Goal: Task Accomplishment & Management: Use online tool/utility

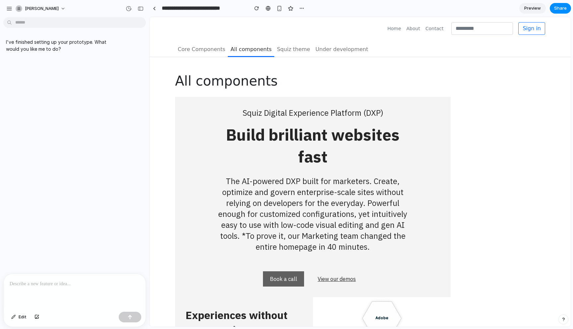
click at [58, 286] on p at bounding box center [75, 284] width 130 height 8
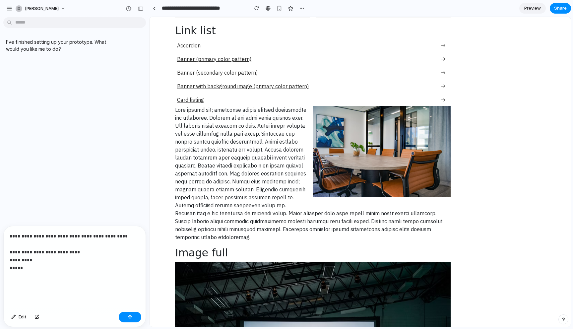
scroll to position [2104, 0]
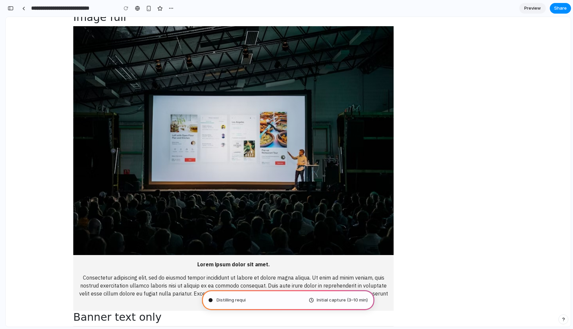
type input "**********"
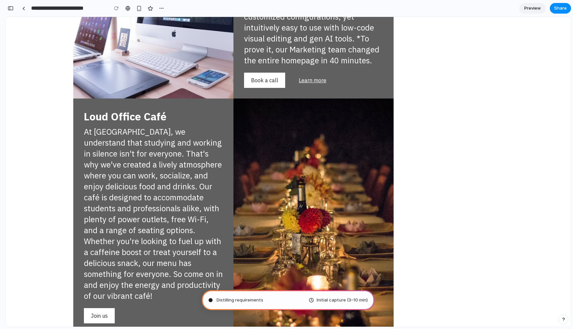
scroll to position [1038, 0]
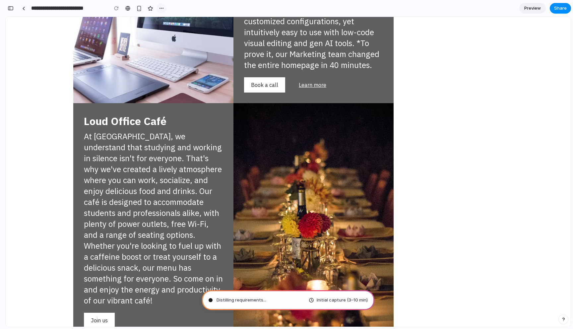
click at [165, 7] on button "button" at bounding box center [161, 8] width 10 height 10
click at [511, 99] on div "Duplicate Delete" at bounding box center [286, 164] width 573 height 329
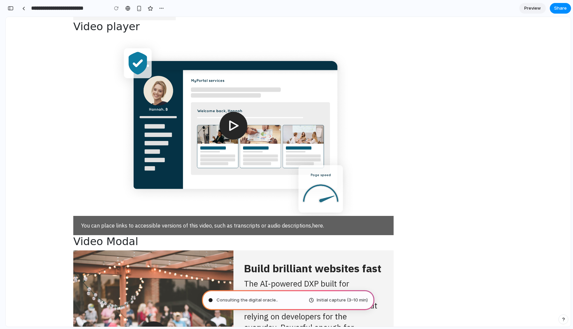
scroll to position [3335, 0]
